Goal: Share content: Share content

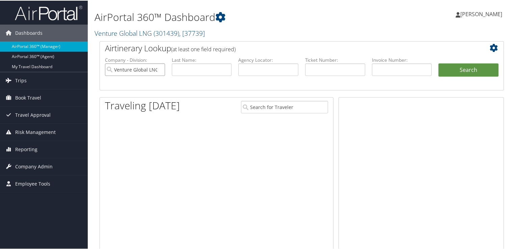
click at [158, 68] on input "Venture Global LNG" at bounding box center [135, 69] width 60 height 12
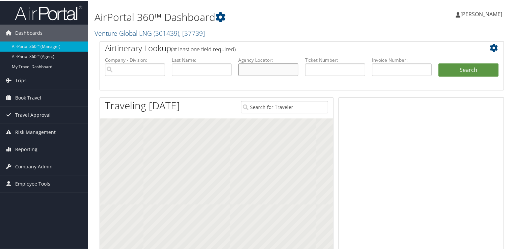
paste input "D9977Z"
click at [281, 71] on input "text" at bounding box center [268, 69] width 60 height 12
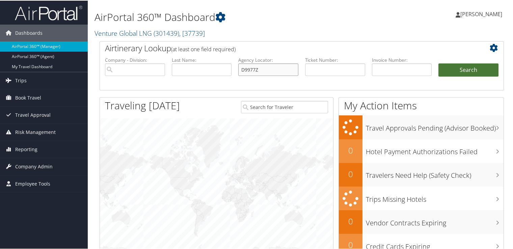
type input "D9977Z"
click at [478, 72] on button "Search" at bounding box center [468, 69] width 60 height 13
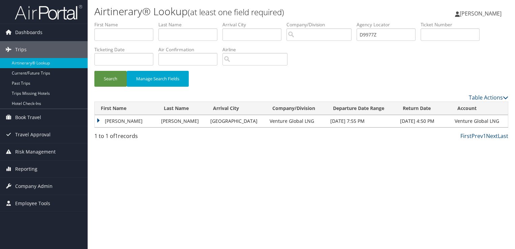
click at [138, 118] on td "[PERSON_NAME]" at bounding box center [126, 121] width 63 height 12
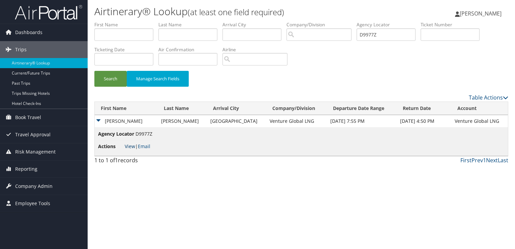
click at [131, 145] on link "View" at bounding box center [130, 146] width 10 height 6
click at [148, 144] on link "Email" at bounding box center [144, 146] width 12 height 6
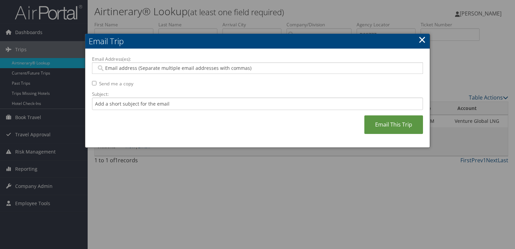
click at [163, 62] on div at bounding box center [257, 67] width 331 height 11
paste input "[EMAIL_ADDRESS][DOMAIN_NAME]"
type input "[EMAIL_ADDRESS][DOMAIN_NAME]"
click at [197, 109] on input "Subject:" at bounding box center [257, 103] width 331 height 12
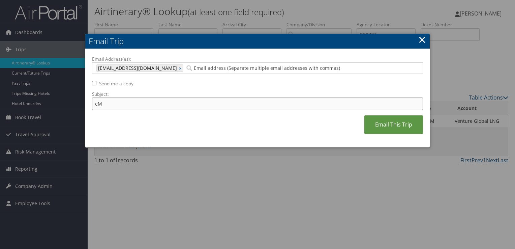
type input "e"
type input "A"
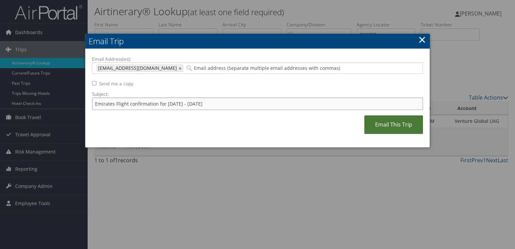
type input "Emirates Flight confirmation for [DATE] - [DATE]"
click at [382, 128] on link "Email This Trip" at bounding box center [394, 124] width 59 height 19
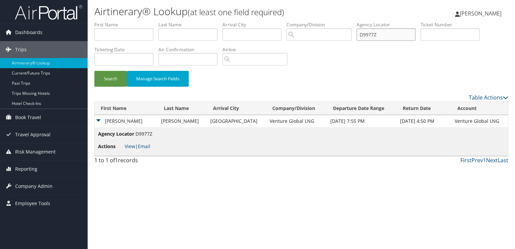
click at [379, 36] on input "D9977Z" at bounding box center [386, 34] width 59 height 12
paste input "N3W3"
type input "D9N3W3"
click at [112, 83] on button "Search" at bounding box center [110, 79] width 32 height 16
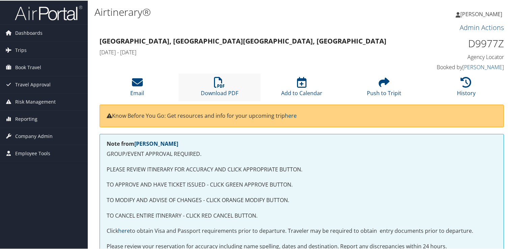
click at [206, 84] on li "Download PDF" at bounding box center [219, 86] width 82 height 27
